Goal: Task Accomplishment & Management: Manage account settings

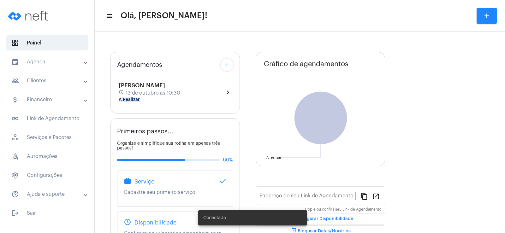
click at [136, 96] on div "schedule [DATE] 10:30" at bounding box center [150, 93] width 62 height 7
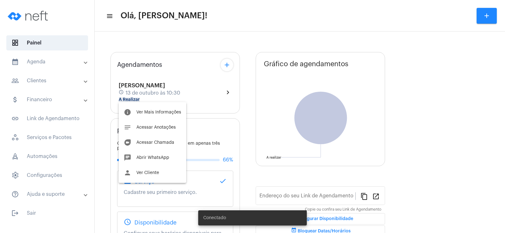
type input "[URL][DOMAIN_NAME]"
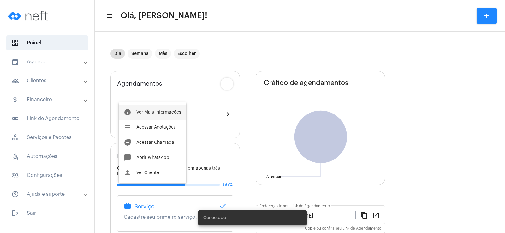
click at [144, 109] on button "info Ver Mais Informações" at bounding box center [153, 112] width 68 height 15
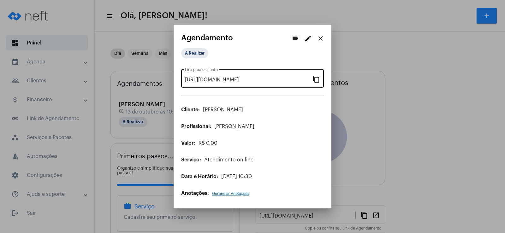
click at [317, 80] on mat-icon "content_copy" at bounding box center [317, 79] width 8 height 8
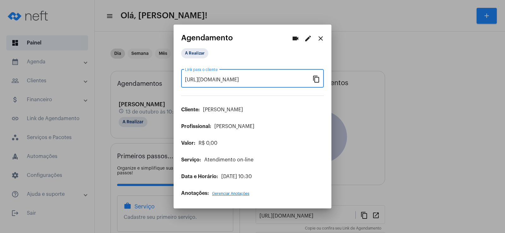
click at [295, 34] on button "videocam" at bounding box center [295, 38] width 13 height 13
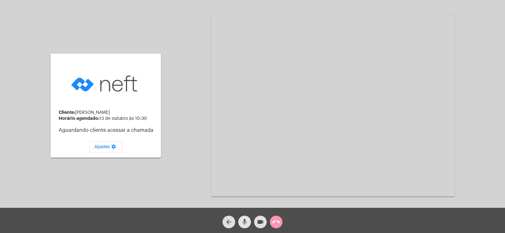
click at [243, 221] on mat-icon "mic" at bounding box center [245, 222] width 8 height 8
click at [262, 222] on mat-icon "videocam" at bounding box center [261, 222] width 8 height 8
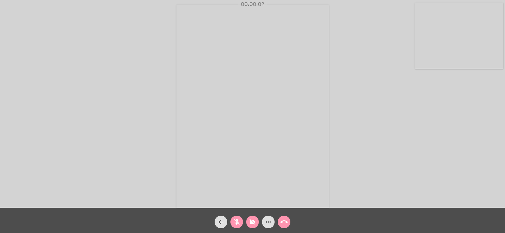
click at [238, 223] on mat-icon "mic_off" at bounding box center [237, 222] width 8 height 8
click at [253, 223] on mat-icon "videocam_off" at bounding box center [253, 222] width 8 height 8
click at [268, 222] on mat-icon "more_horiz" at bounding box center [269, 222] width 8 height 8
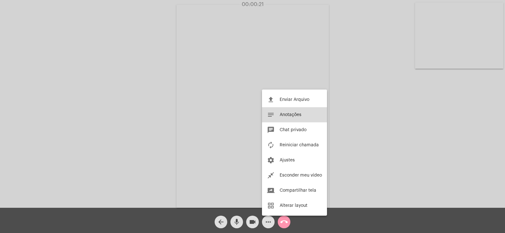
click at [294, 113] on span "Anotações" at bounding box center [291, 115] width 22 height 4
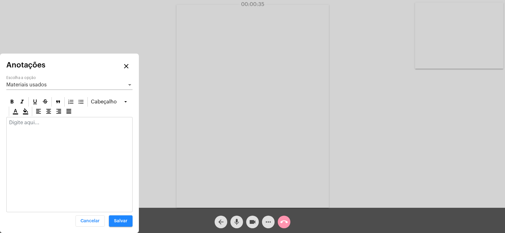
click at [26, 87] on span "Materiais usados" at bounding box center [26, 84] width 40 height 5
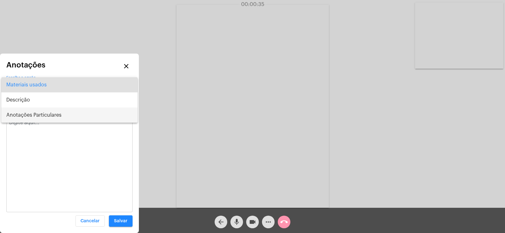
click at [22, 119] on span "Anotações Particulares" at bounding box center [69, 115] width 126 height 15
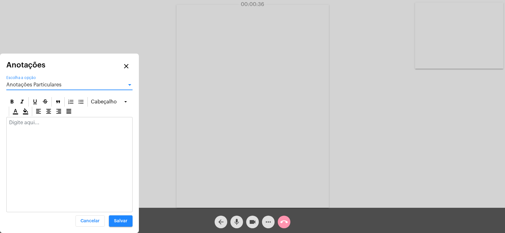
click at [20, 123] on p at bounding box center [69, 123] width 121 height 6
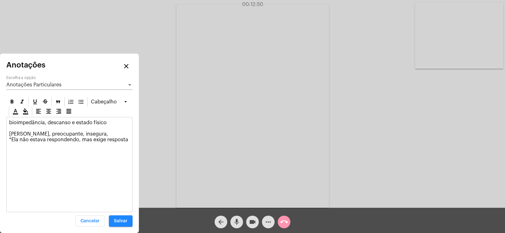
click at [128, 142] on p "bioimpedância, descanso e estado físico [PERSON_NAME], preocupante, insegura, *…" at bounding box center [69, 131] width 121 height 23
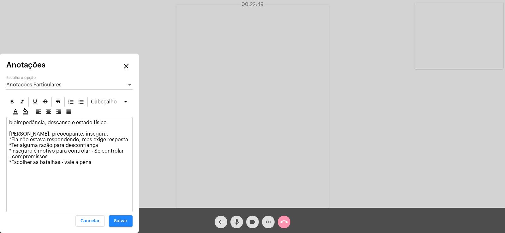
click at [102, 162] on p "bioimpedância, descanso e estado físico [PERSON_NAME], preocupante, insegura, *…" at bounding box center [69, 142] width 121 height 45
click at [43, 86] on span "Anotações Particulares" at bounding box center [33, 84] width 55 height 5
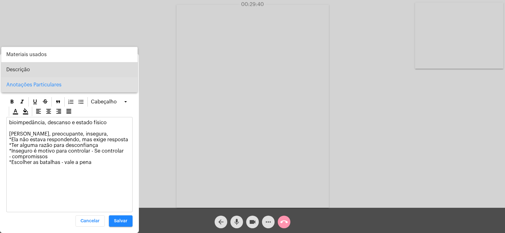
click at [27, 70] on span "Descrição" at bounding box center [69, 69] width 126 height 15
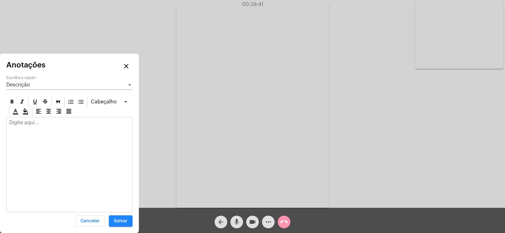
click at [20, 124] on p at bounding box center [69, 123] width 121 height 6
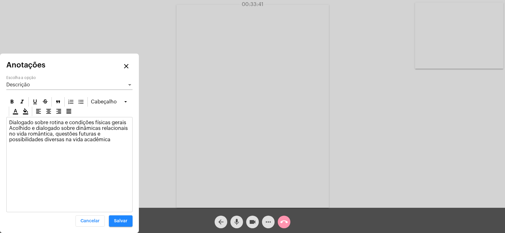
click at [13, 135] on p "Dialogado sobre rotina e condições físicas gerais Acolhido e dialogado sobre di…" at bounding box center [69, 131] width 121 height 23
click at [17, 86] on span "Descrição" at bounding box center [18, 84] width 24 height 5
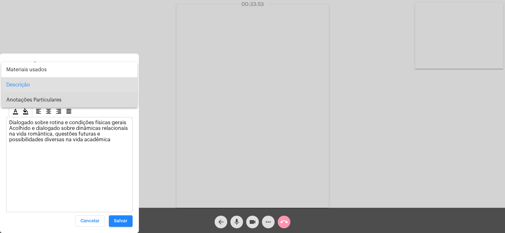
click at [25, 97] on span "Anotações Particulares" at bounding box center [69, 99] width 126 height 15
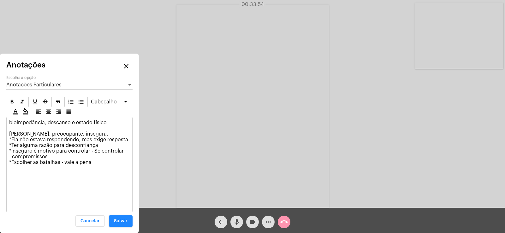
click at [114, 168] on div "bioimpedância, descanso e estado físico [PERSON_NAME], preocupante, insegura, *…" at bounding box center [70, 144] width 126 height 54
click at [116, 222] on span "Salvar" at bounding box center [121, 221] width 14 height 4
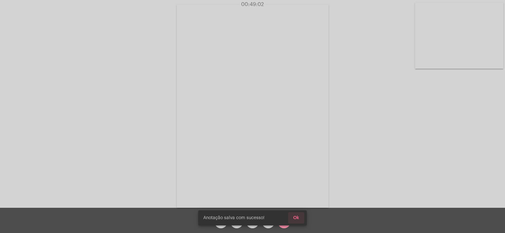
click at [295, 218] on span "Ok" at bounding box center [296, 218] width 6 height 4
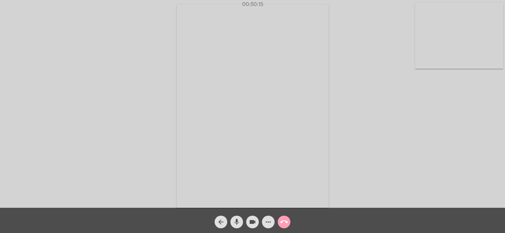
click at [283, 225] on mat-icon "call_end" at bounding box center [284, 222] width 8 height 8
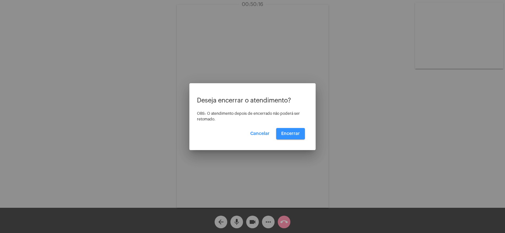
click at [283, 133] on span "Encerrar" at bounding box center [290, 134] width 19 height 4
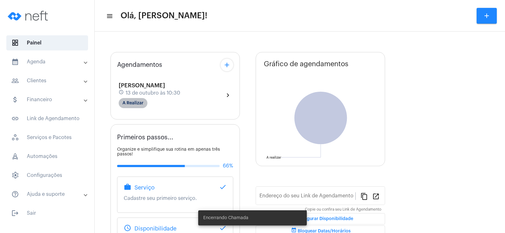
click at [135, 103] on mat-chip "A Realizar" at bounding box center [133, 103] width 29 height 10
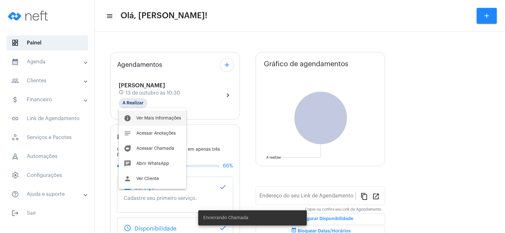
type input "[URL][DOMAIN_NAME]"
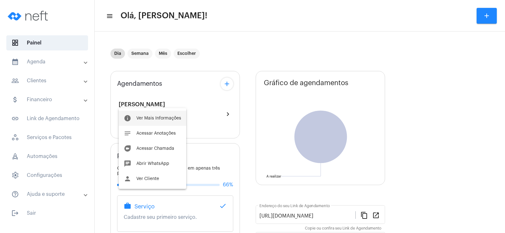
click at [148, 119] on span "Ver Mais Informações" at bounding box center [158, 118] width 45 height 4
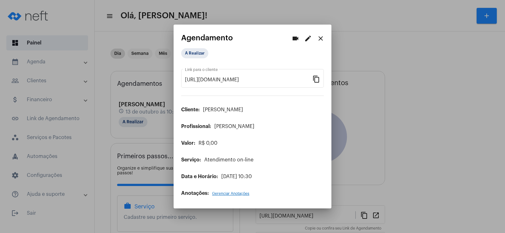
click at [192, 61] on div "A Realizar" at bounding box center [252, 54] width 143 height 13
click at [192, 55] on mat-chip "A Realizar" at bounding box center [194, 53] width 27 height 10
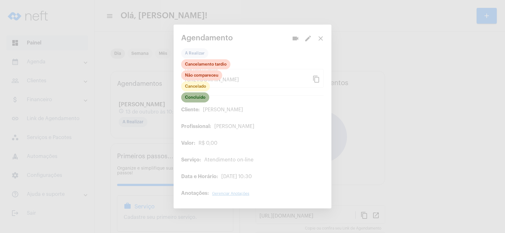
click at [194, 96] on mat-chip "Concluído" at bounding box center [195, 97] width 28 height 10
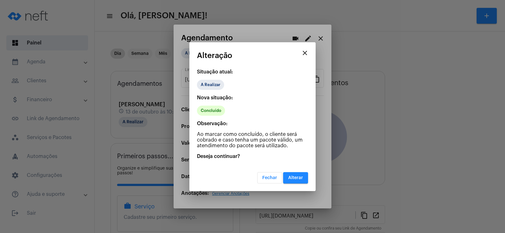
click at [299, 176] on span "Alterar" at bounding box center [295, 178] width 15 height 4
